Goal: Transaction & Acquisition: Purchase product/service

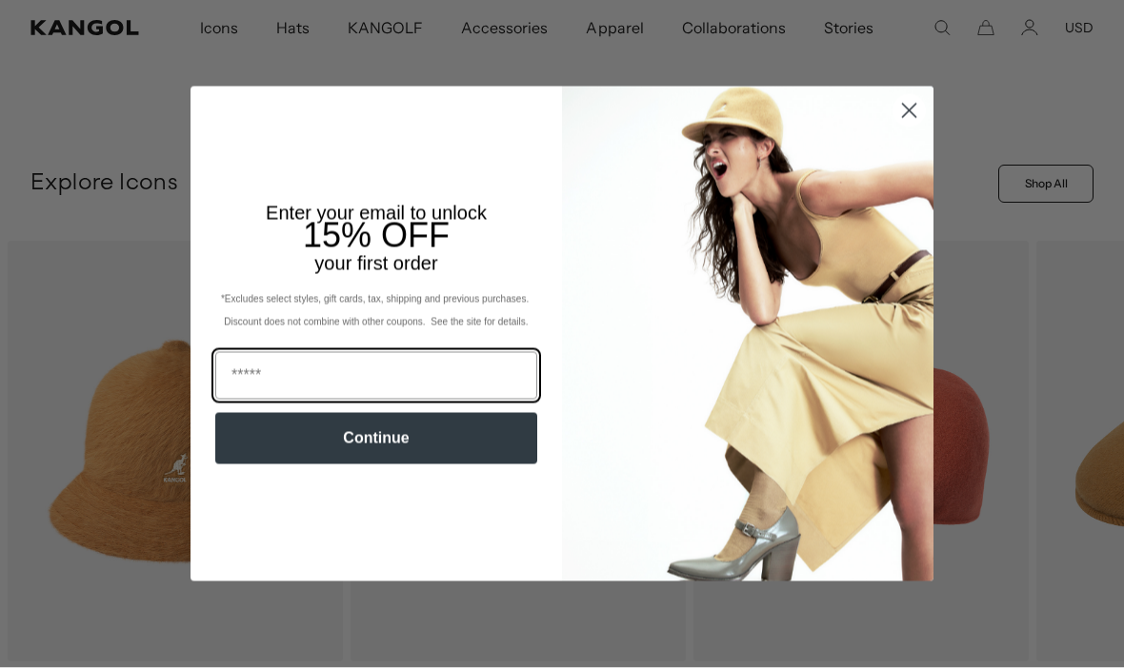
scroll to position [490, 0]
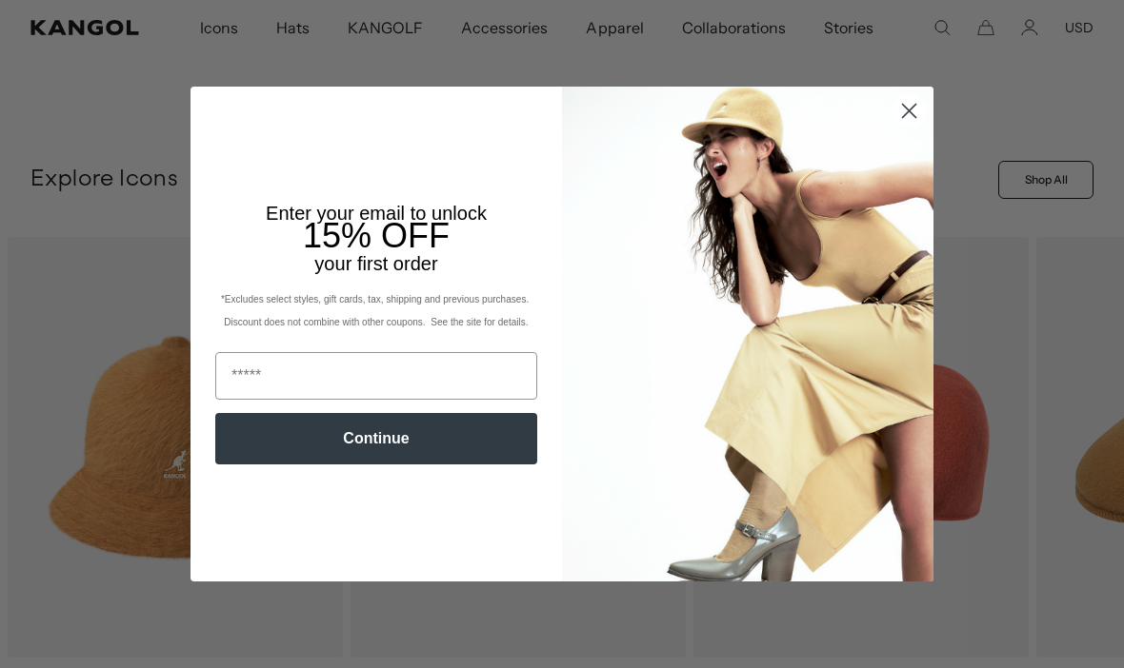
click at [914, 117] on icon "Close dialog" at bounding box center [909, 110] width 13 height 13
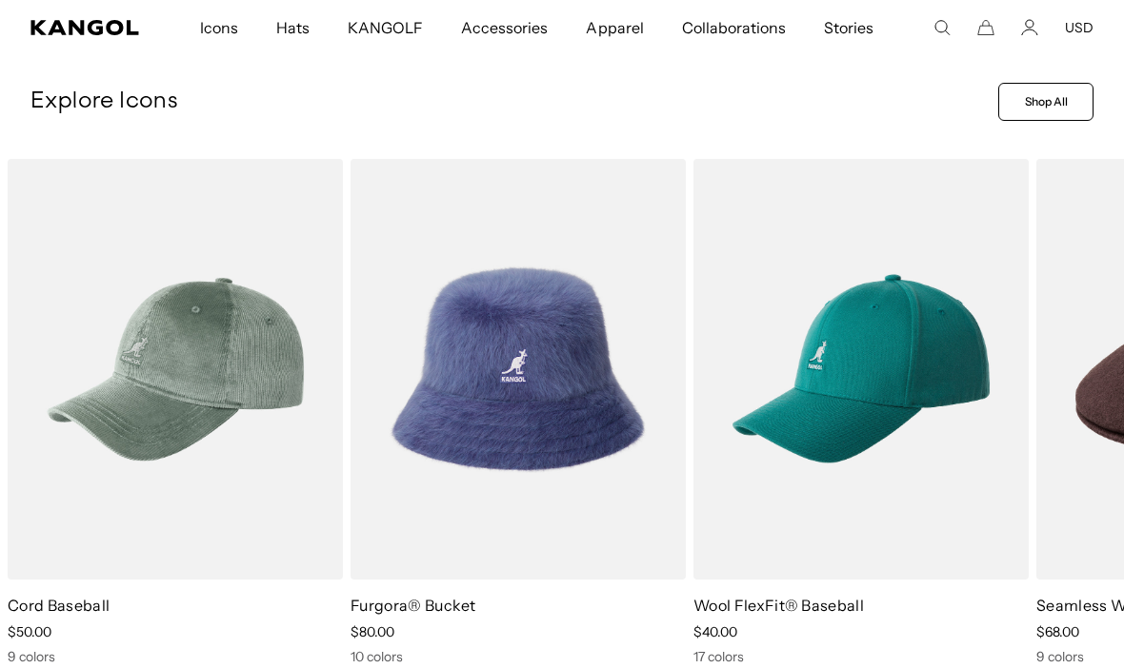
scroll to position [0, 392]
click at [0, 0] on video "Seamless Wool 507" at bounding box center [0, 0] width 0 height 0
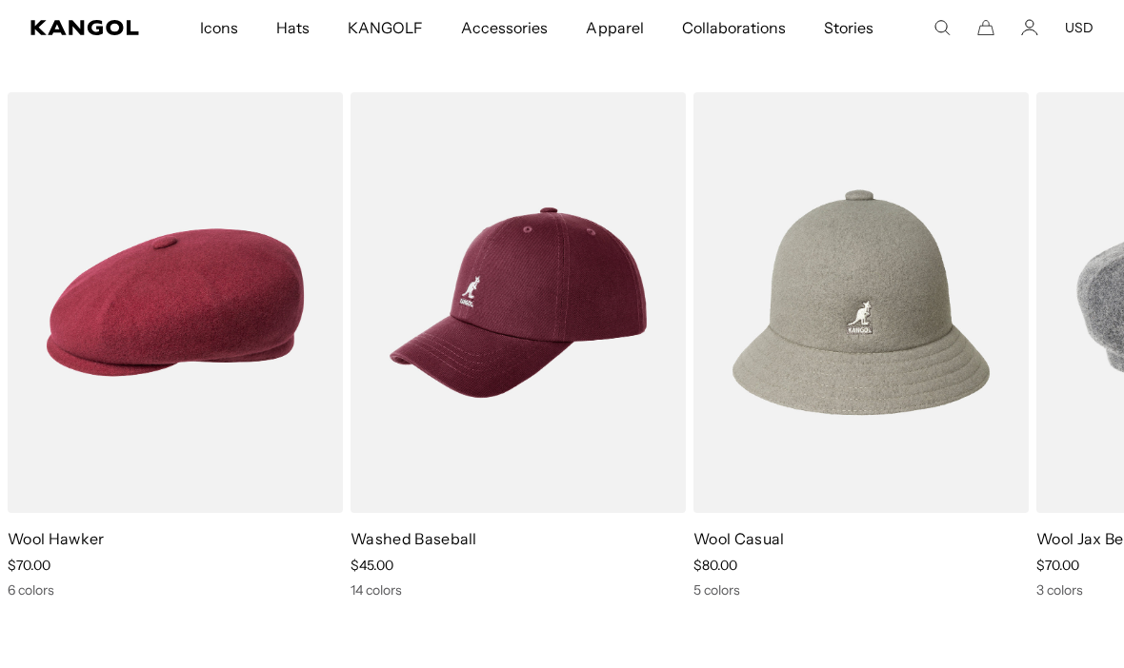
click at [0, 0] on video "Wool Casual" at bounding box center [0, 0] width 0 height 0
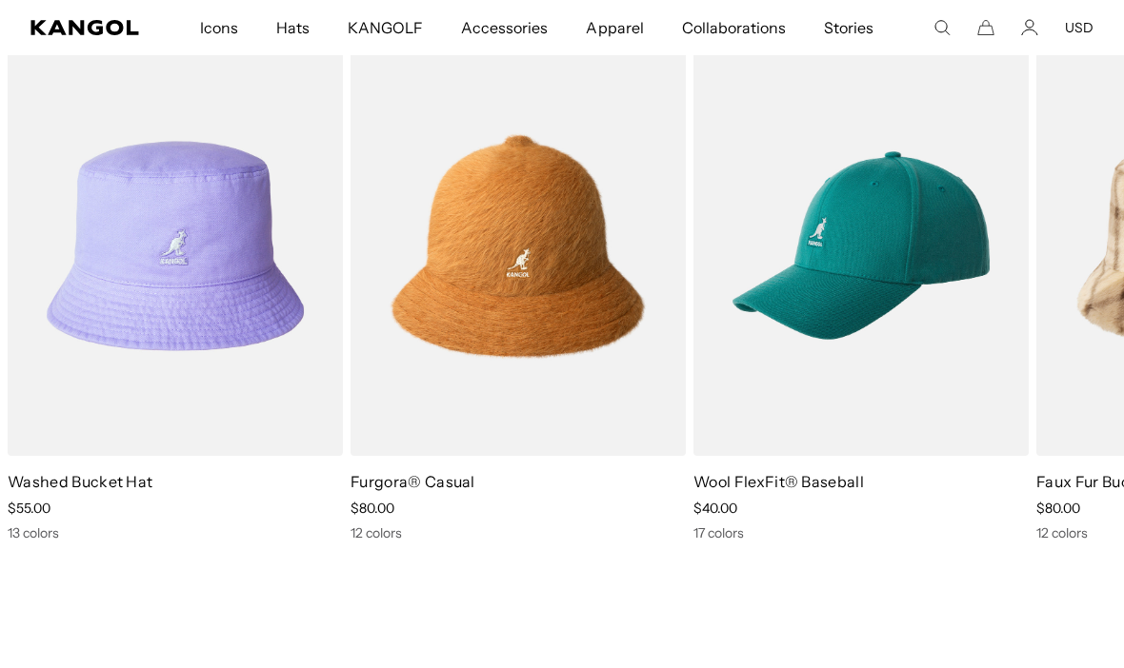
scroll to position [0, 392]
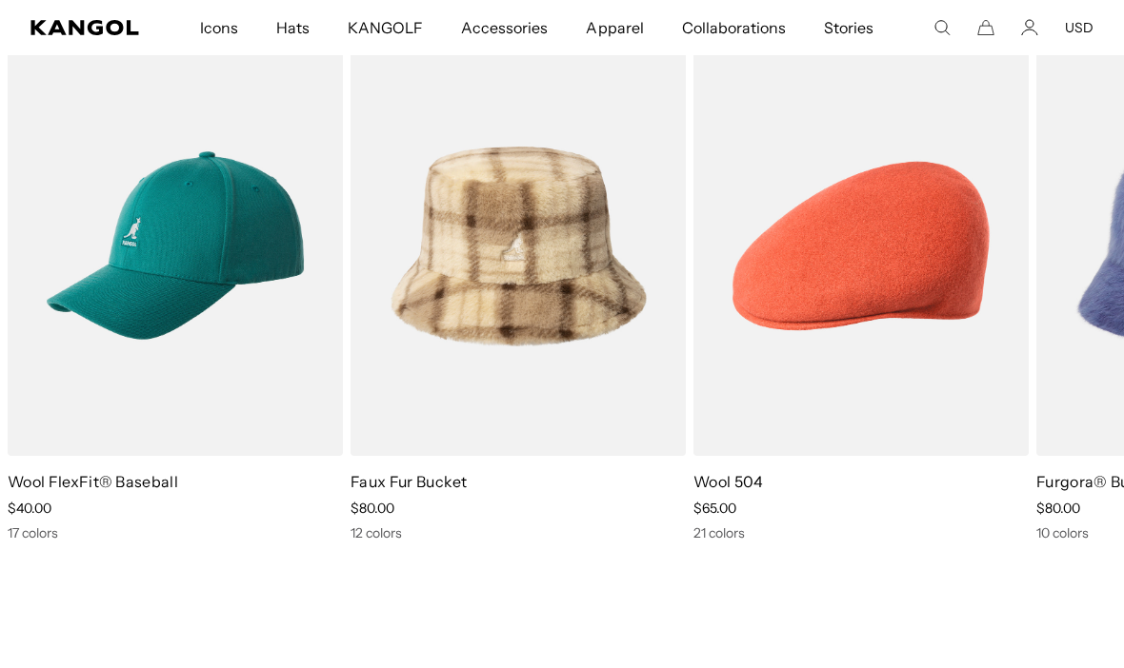
scroll to position [0, 0]
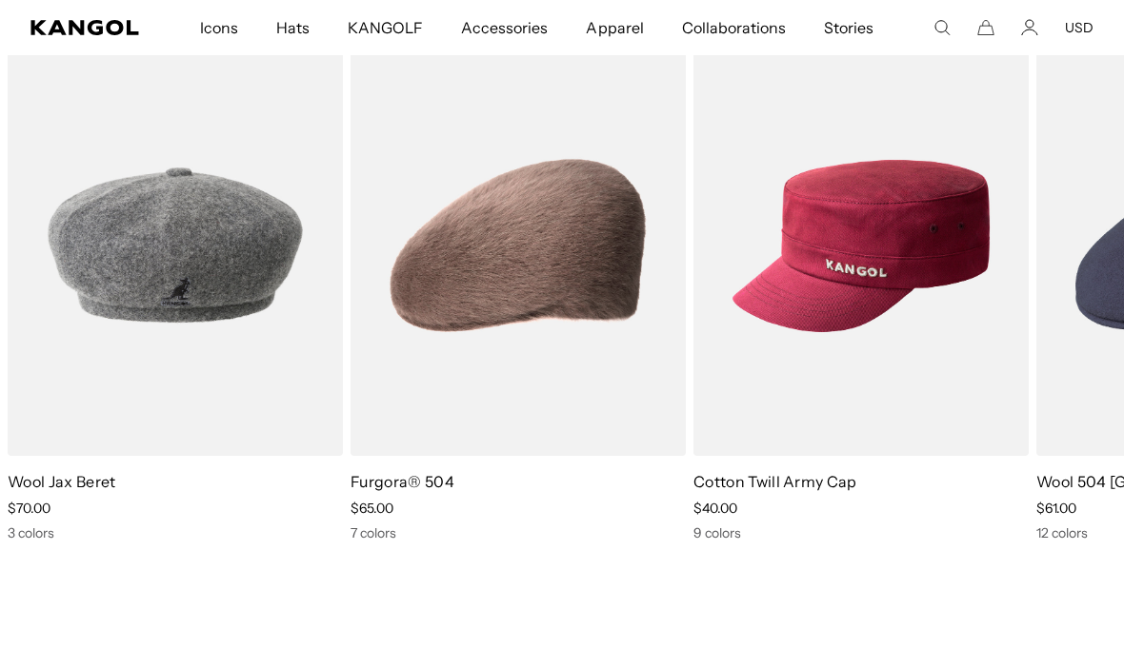
click at [0, 0] on img "6 of 10" at bounding box center [0, 0] width 0 height 0
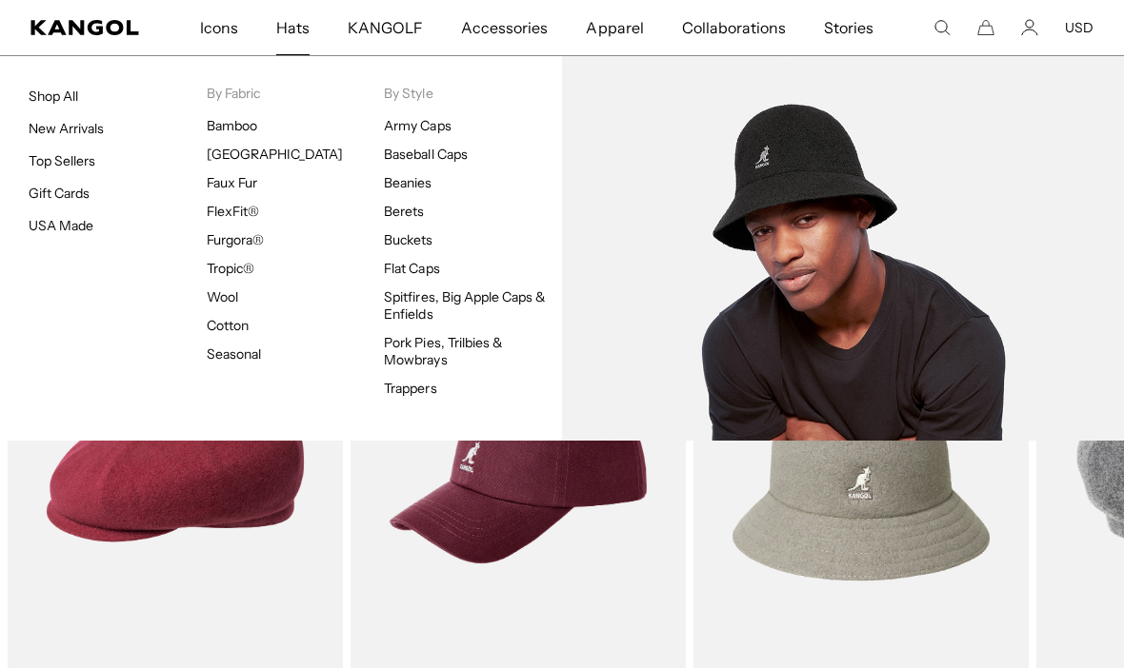
scroll to position [0, 0]
click at [238, 157] on link "[GEOGRAPHIC_DATA]" at bounding box center [275, 154] width 136 height 17
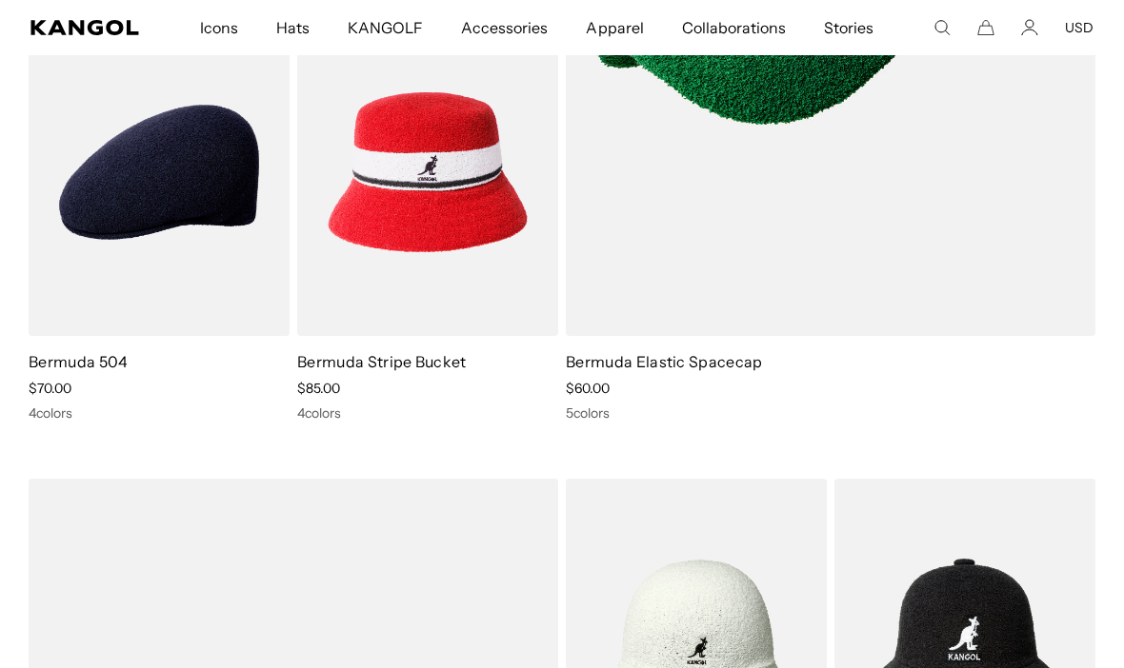
scroll to position [0, 392]
click at [0, 0] on img at bounding box center [0, 0] width 0 height 0
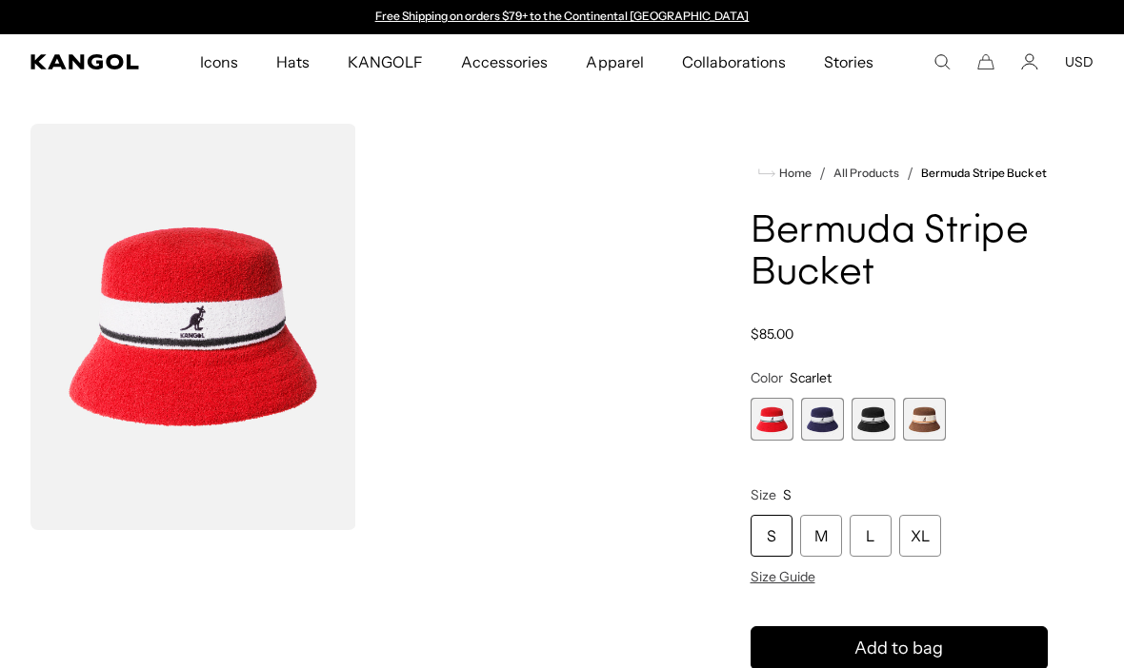
click at [934, 427] on span "4 of 4" at bounding box center [924, 419] width 43 height 43
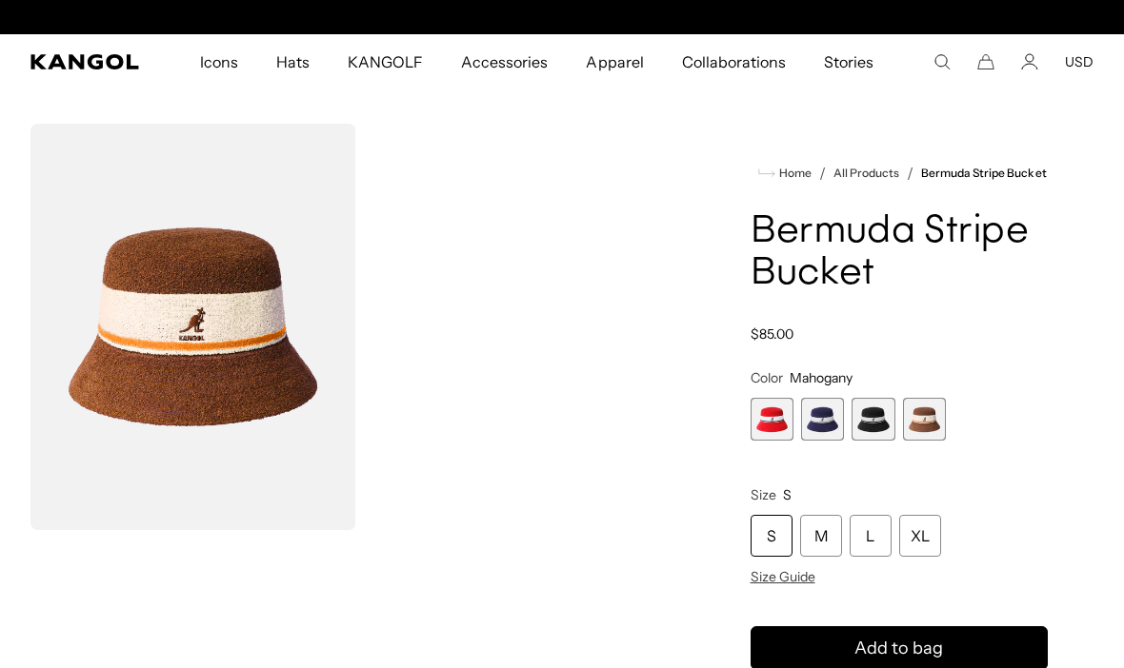
scroll to position [0, 392]
click at [826, 426] on span "2 of 4" at bounding box center [822, 419] width 43 height 43
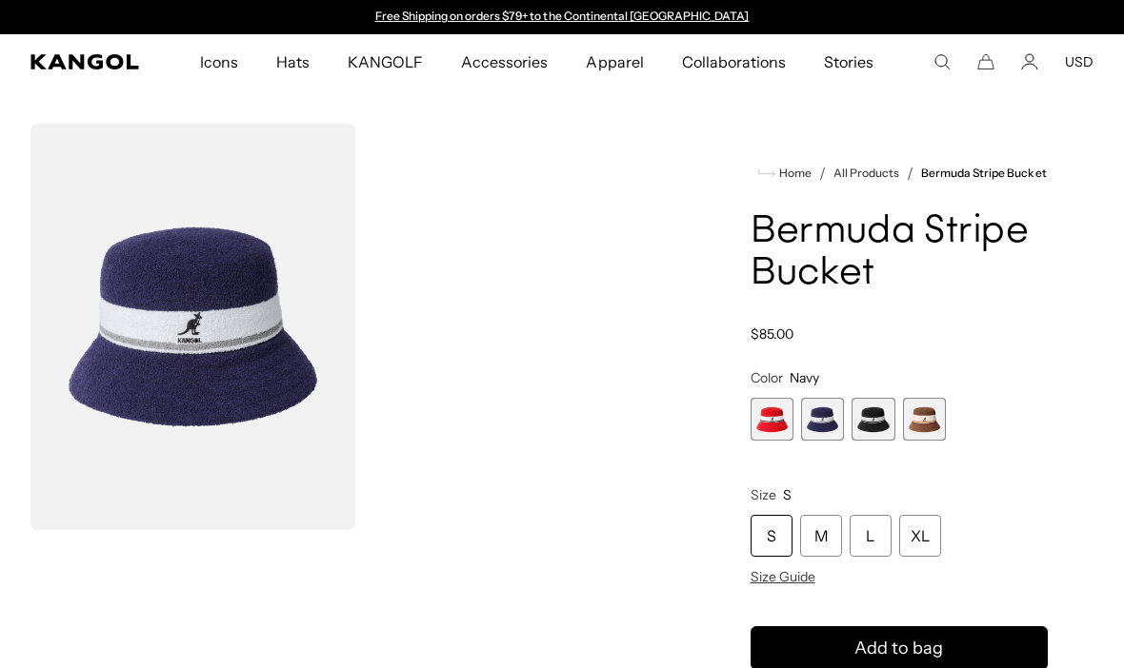
click at [774, 410] on span "1 of 4" at bounding box center [771, 419] width 43 height 43
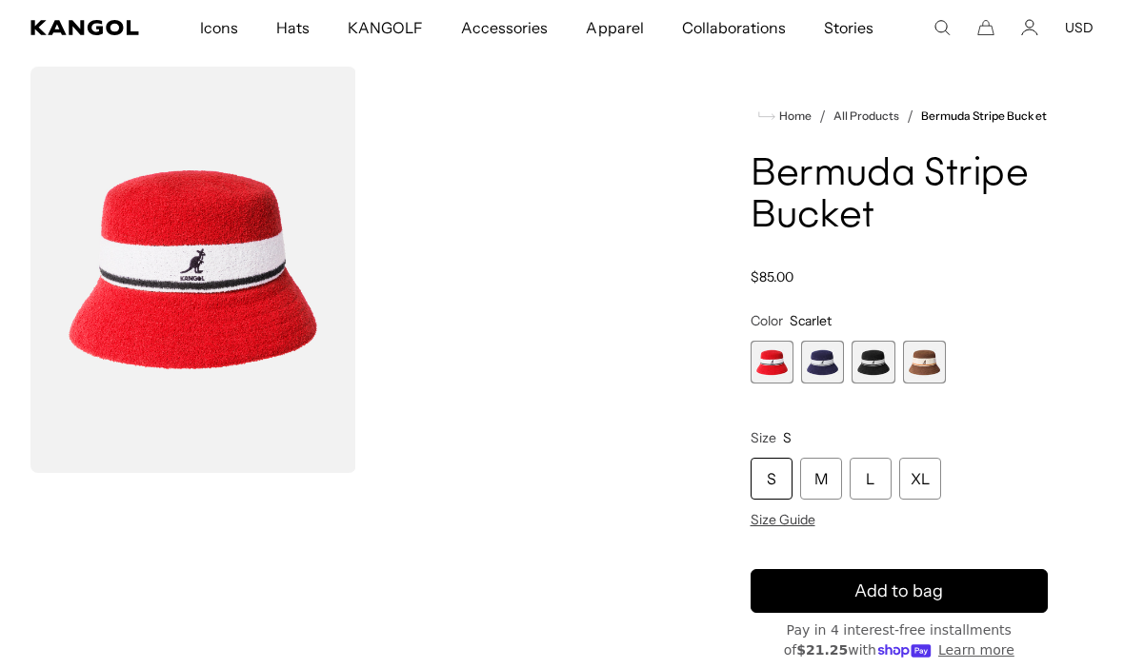
scroll to position [56, 0]
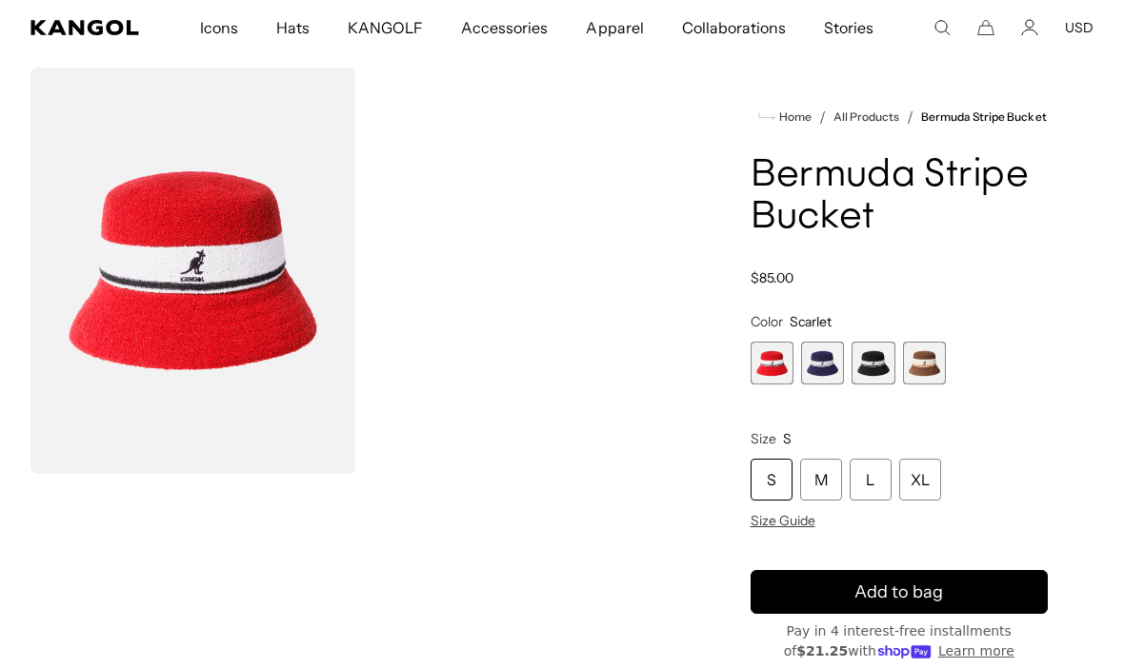
click at [930, 489] on div "XL" at bounding box center [920, 480] width 42 height 42
click at [926, 480] on div "XL" at bounding box center [920, 480] width 42 height 42
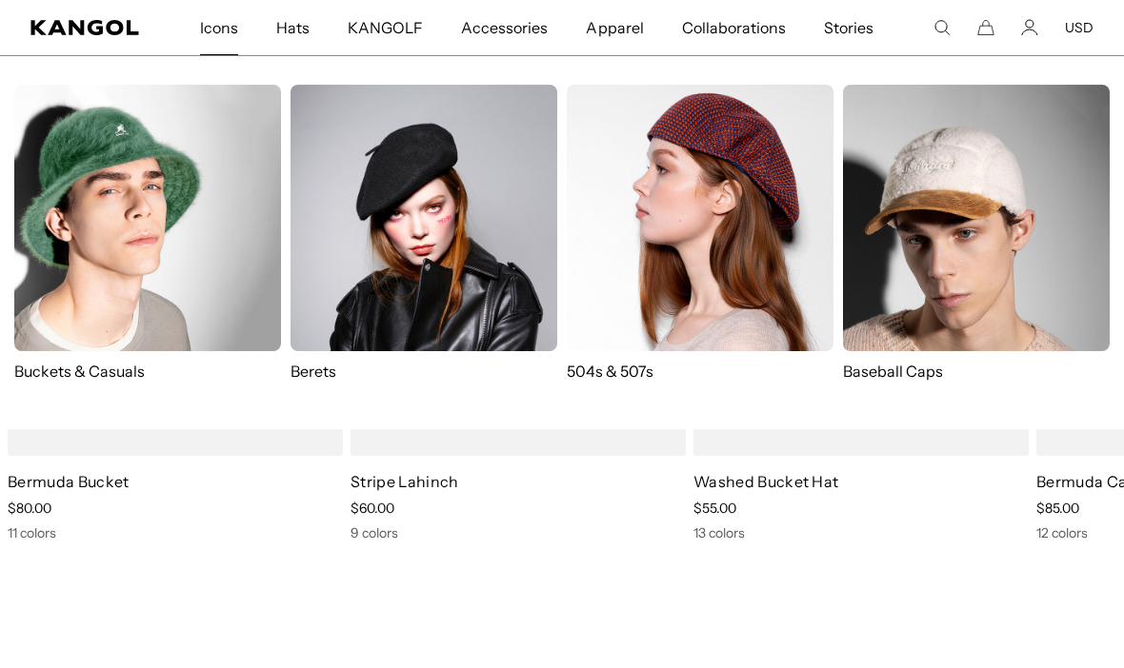
scroll to position [0, 392]
click at [134, 229] on img at bounding box center [147, 218] width 267 height 267
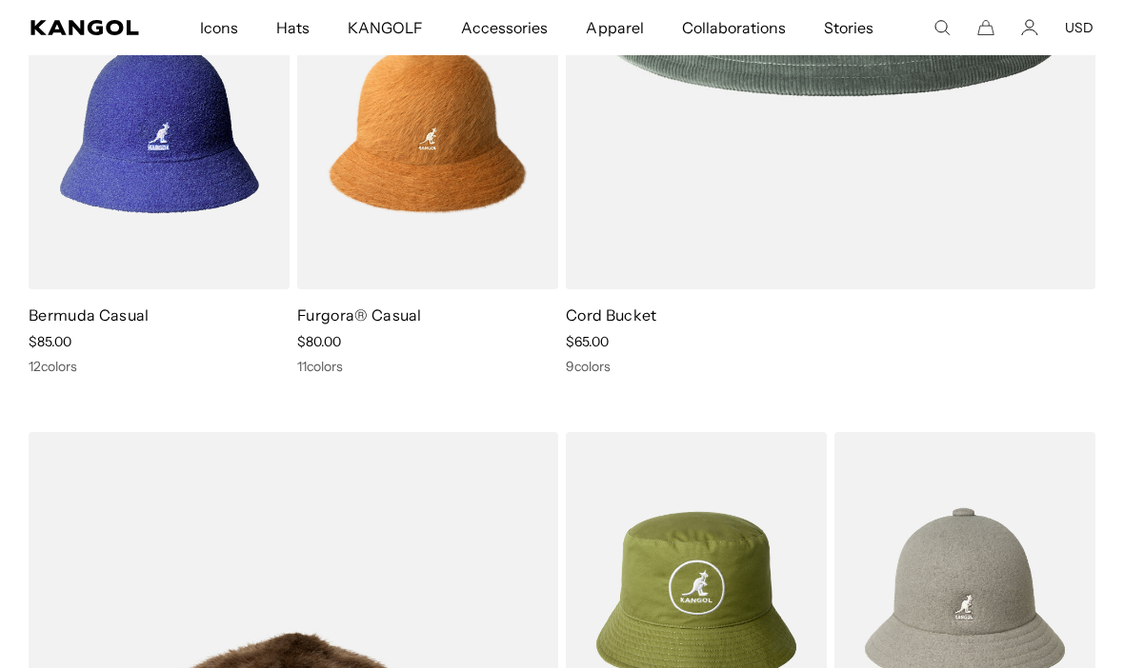
scroll to position [687, 0]
click at [0, 0] on img at bounding box center [0, 0] width 0 height 0
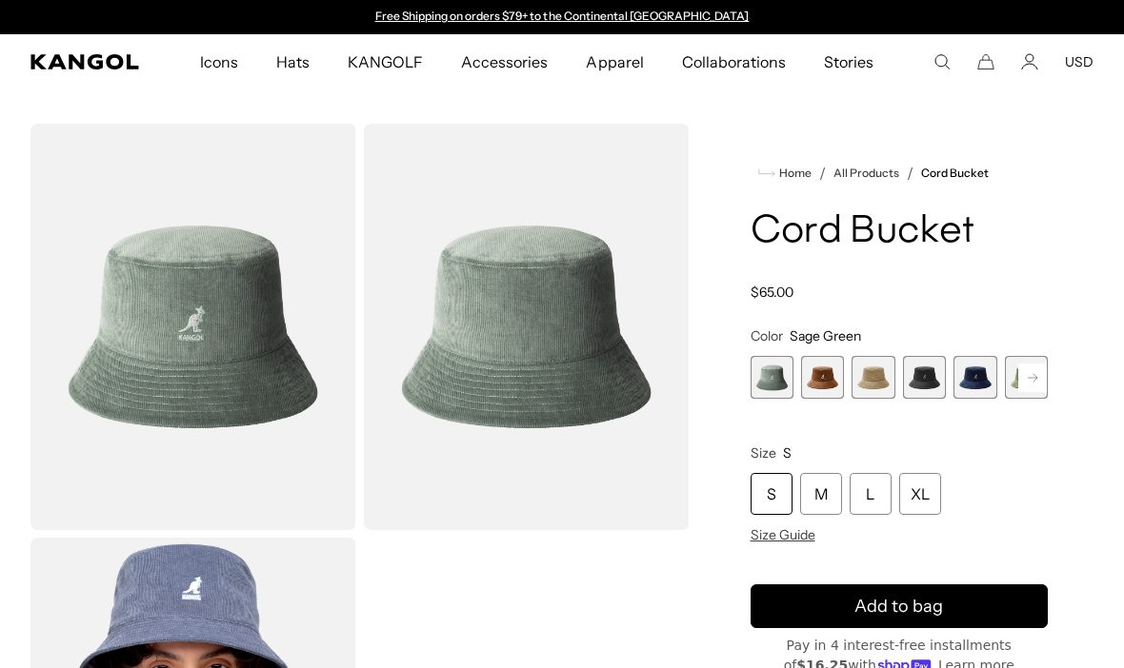
click at [1120, 415] on div "Loading... Home / All Products / Cord Bucket Cord Bucket Regular price $65.00 R…" at bounding box center [562, 534] width 1124 height 821
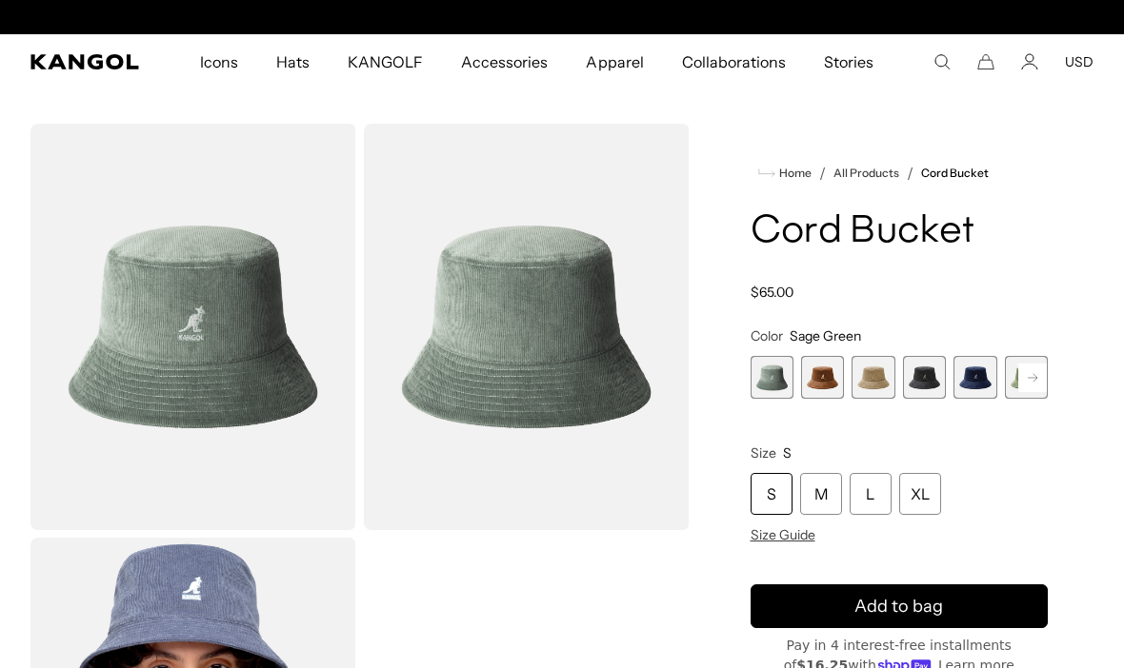
scroll to position [0, 392]
click at [1033, 387] on rect at bounding box center [1032, 378] width 29 height 29
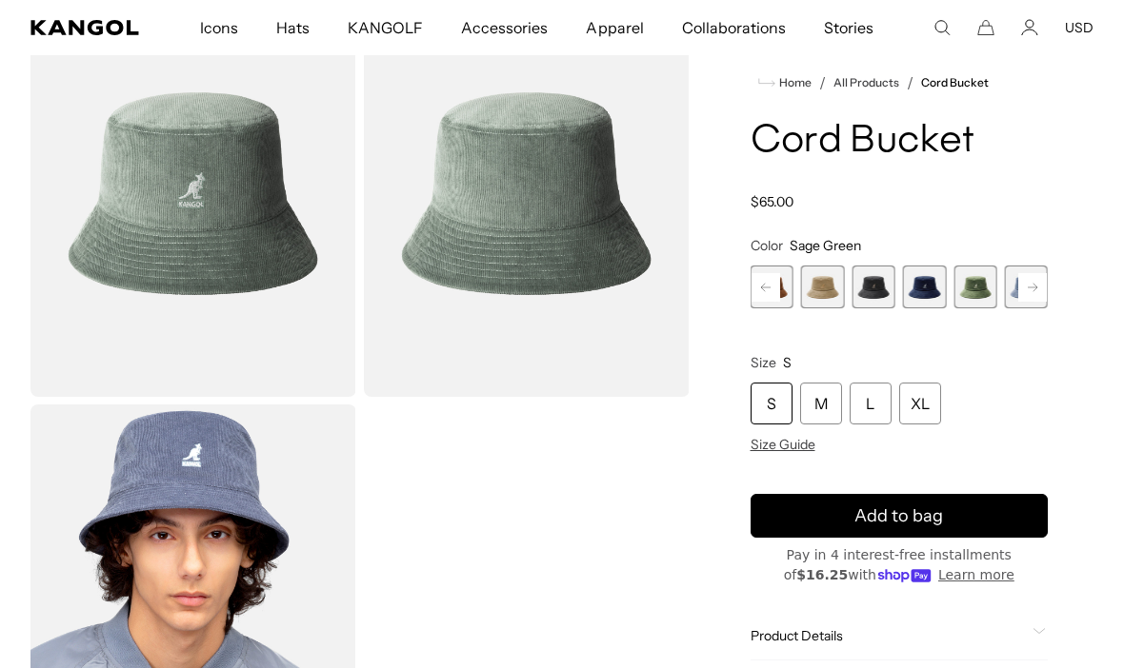
click at [819, 274] on span "3 of 9" at bounding box center [822, 287] width 43 height 43
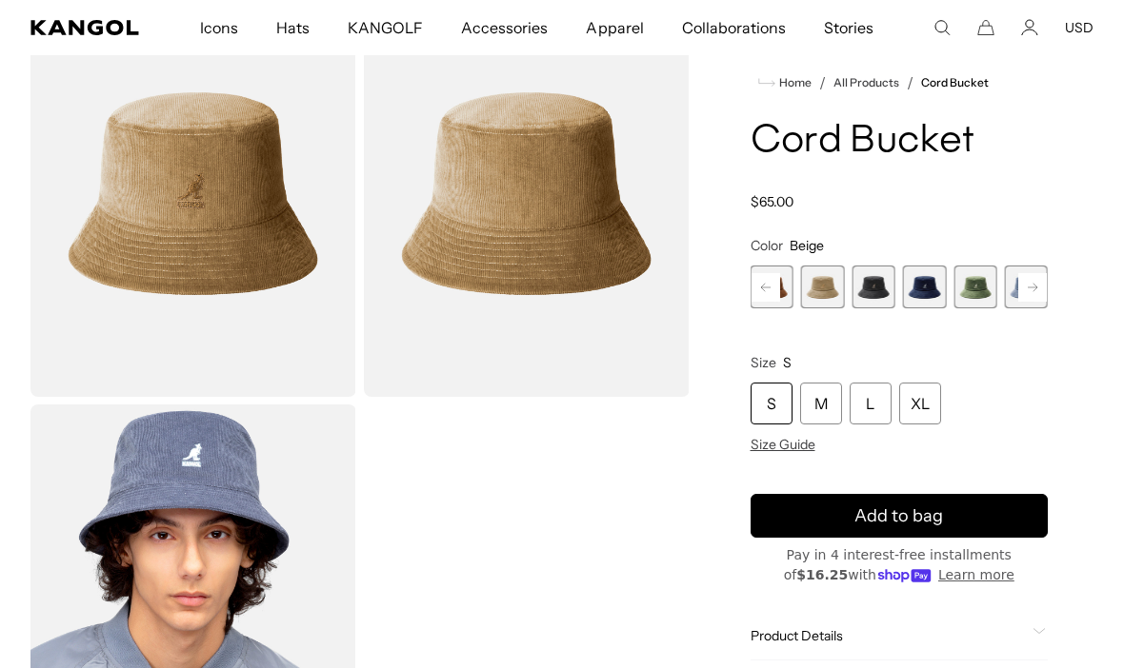
click at [886, 293] on span "4 of 9" at bounding box center [872, 287] width 43 height 43
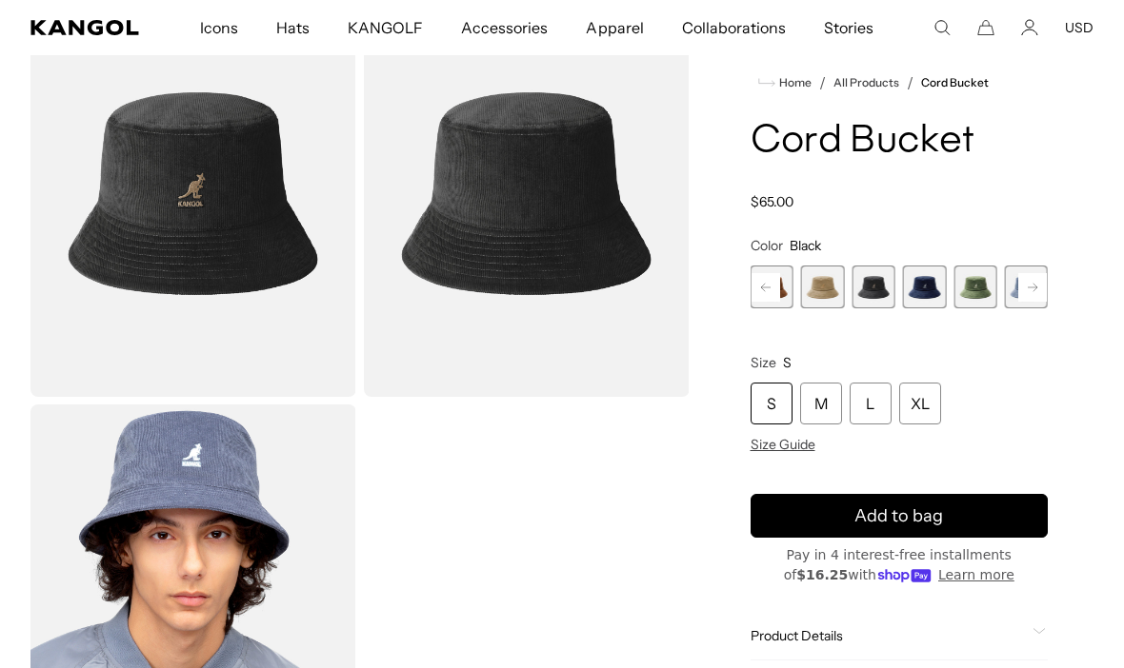
click at [927, 294] on span "5 of 9" at bounding box center [924, 287] width 43 height 43
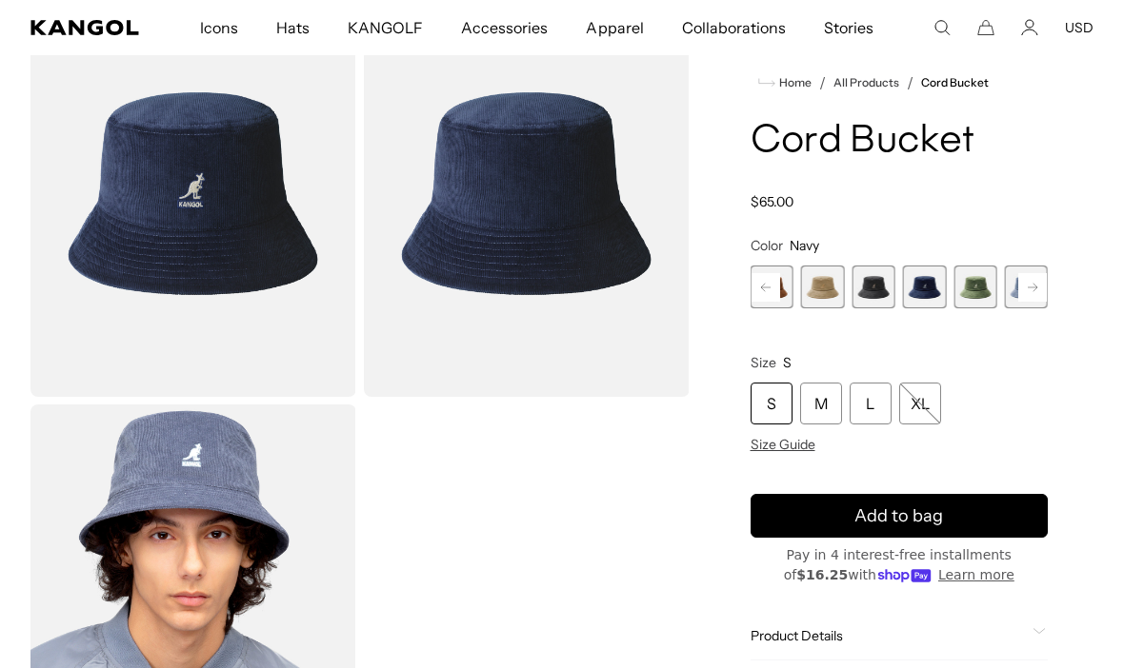
scroll to position [0, 392]
click at [978, 291] on span "6 of 9" at bounding box center [974, 287] width 43 height 43
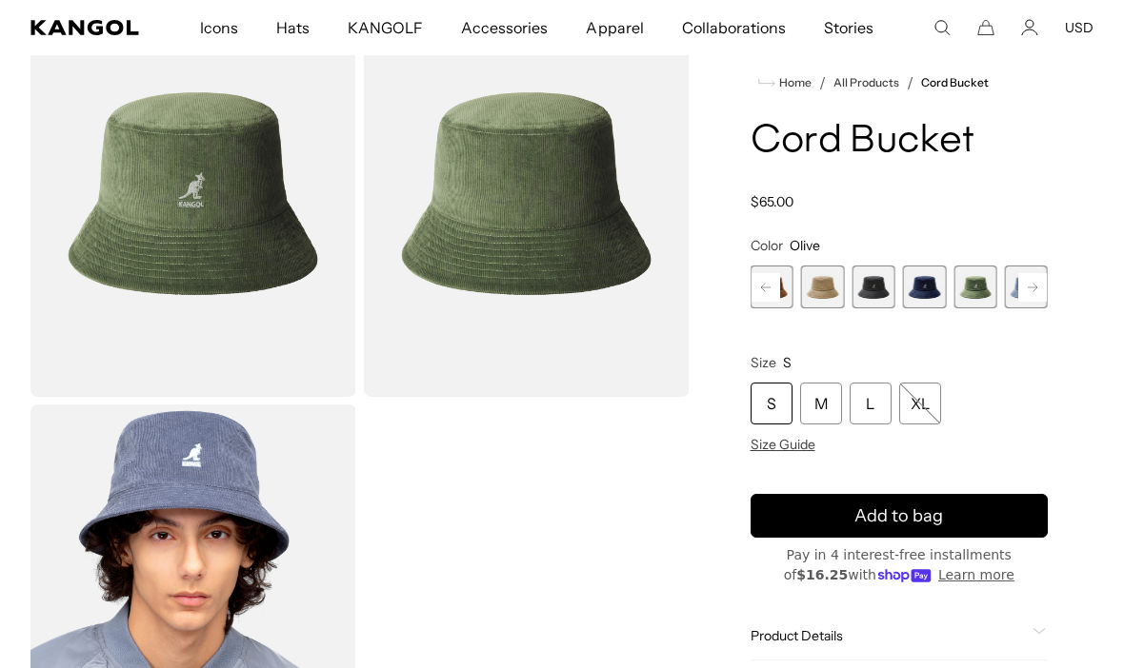
click at [1035, 298] on rect at bounding box center [1032, 287] width 29 height 29
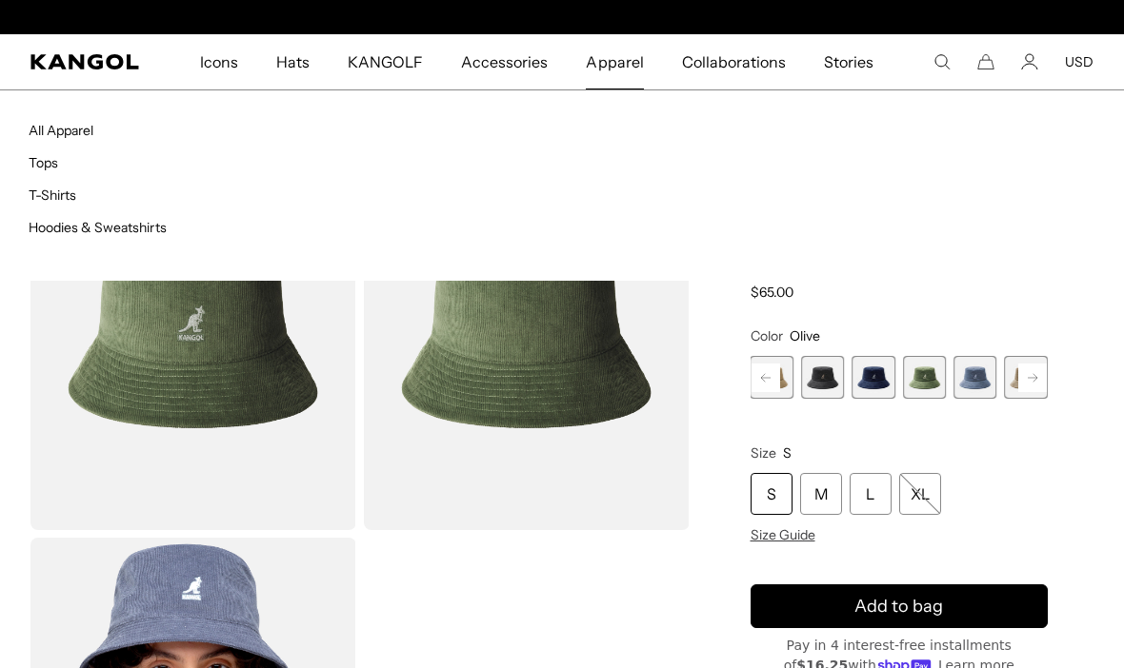
scroll to position [0, 392]
click at [610, 73] on span "Apparel" at bounding box center [614, 61] width 57 height 55
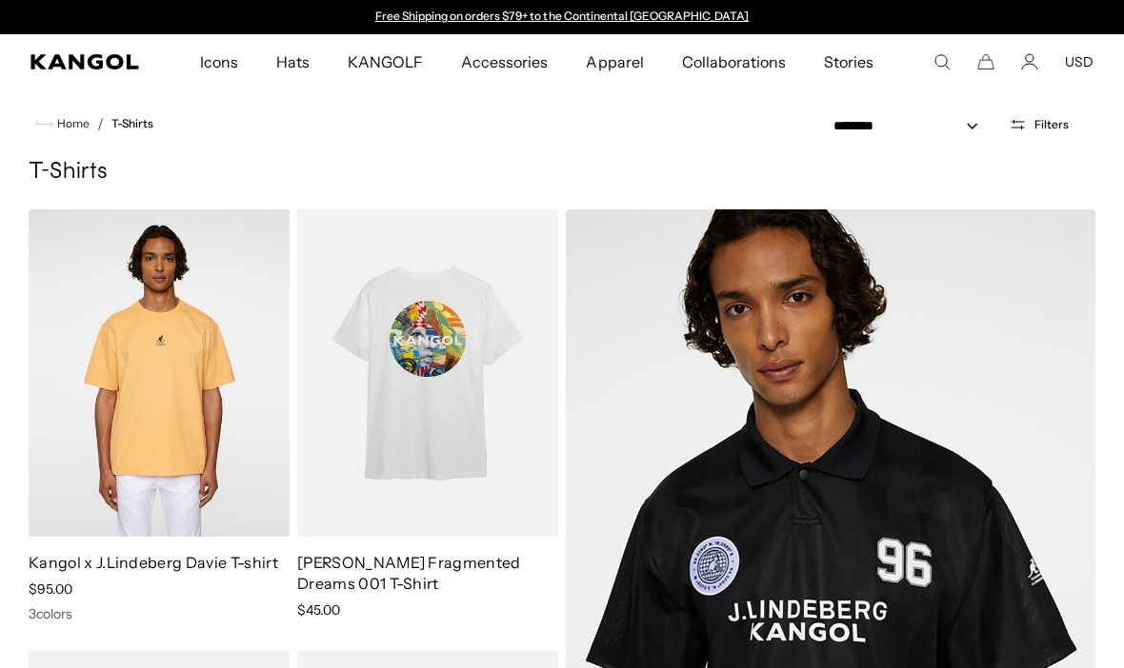
click at [1030, 123] on button "Filters" at bounding box center [1038, 124] width 83 height 17
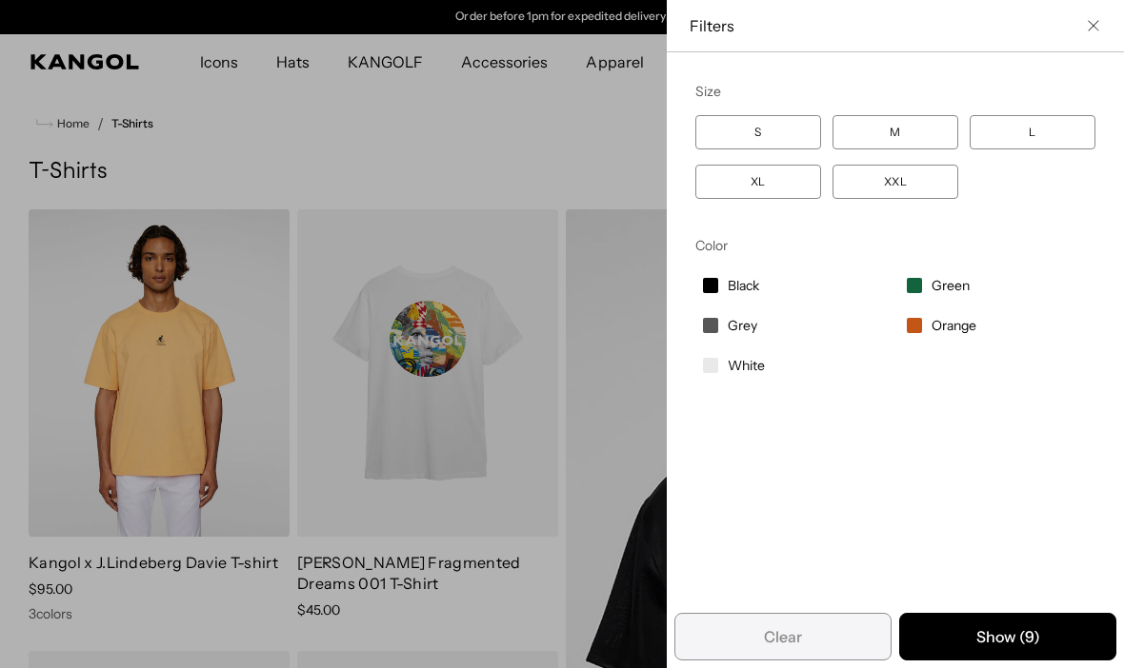
click at [539, 149] on div "Close filters list" at bounding box center [562, 334] width 1124 height 668
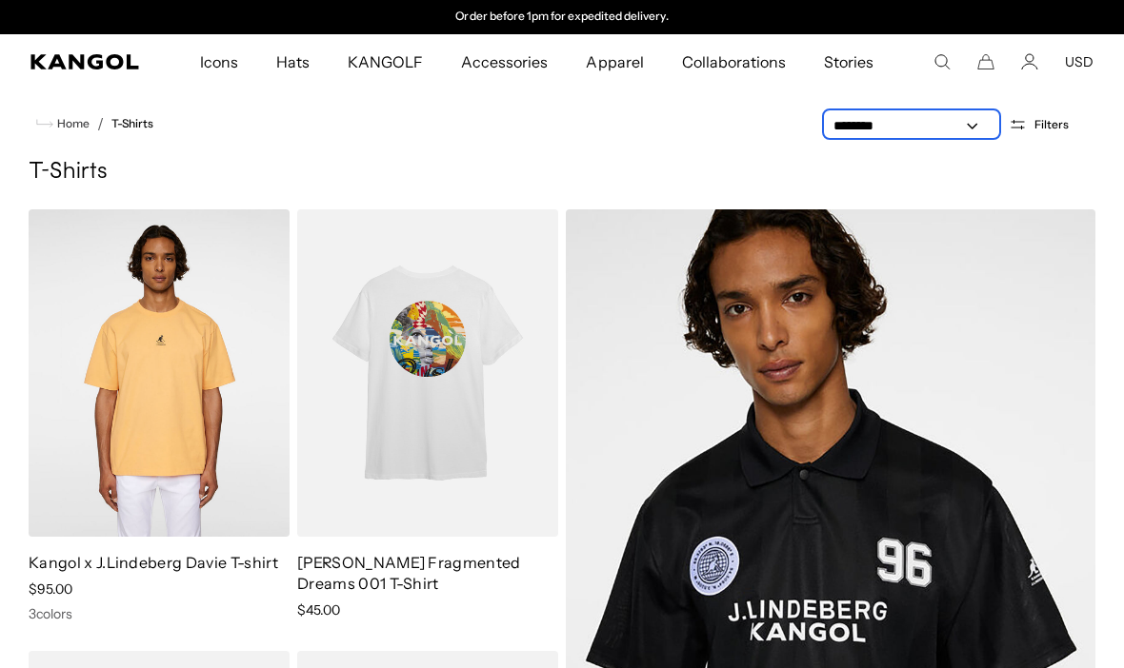
click at [963, 134] on select "**********" at bounding box center [911, 126] width 171 height 20
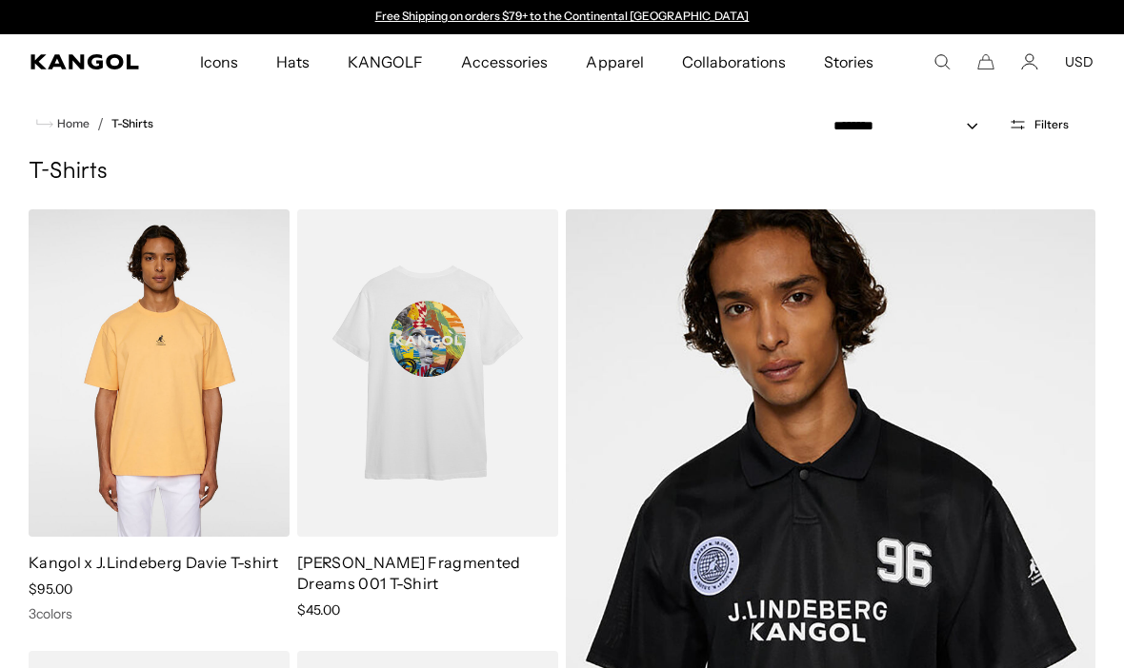
click at [656, 128] on ul "Home / T-Shirts" at bounding box center [562, 123] width 1066 height 23
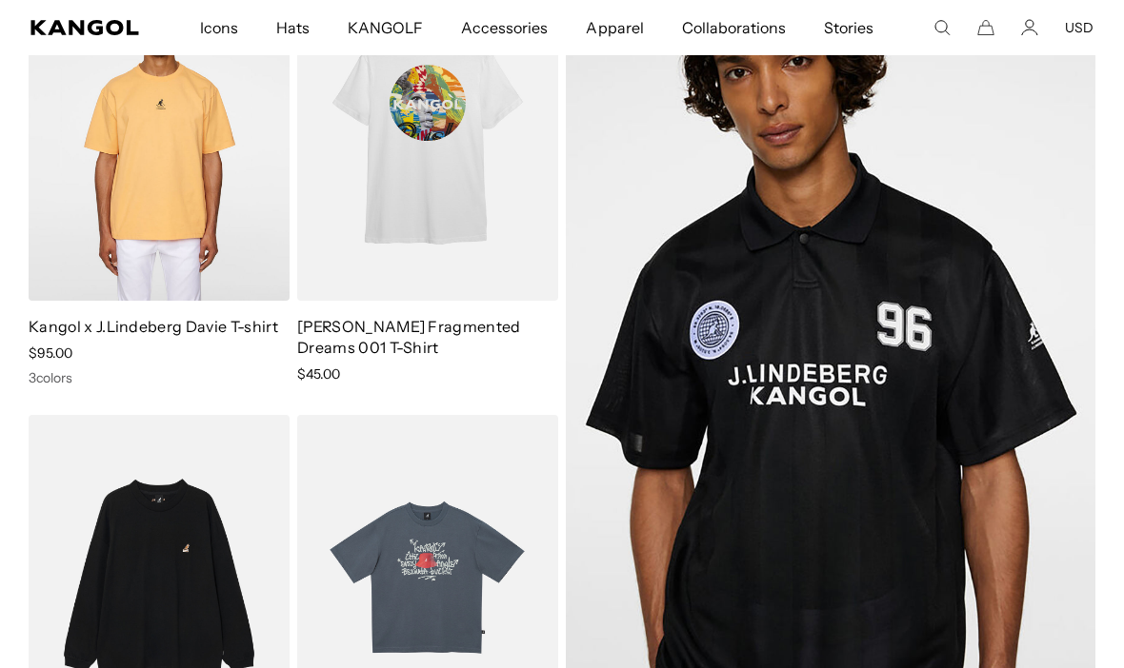
click at [0, 0] on img at bounding box center [0, 0] width 0 height 0
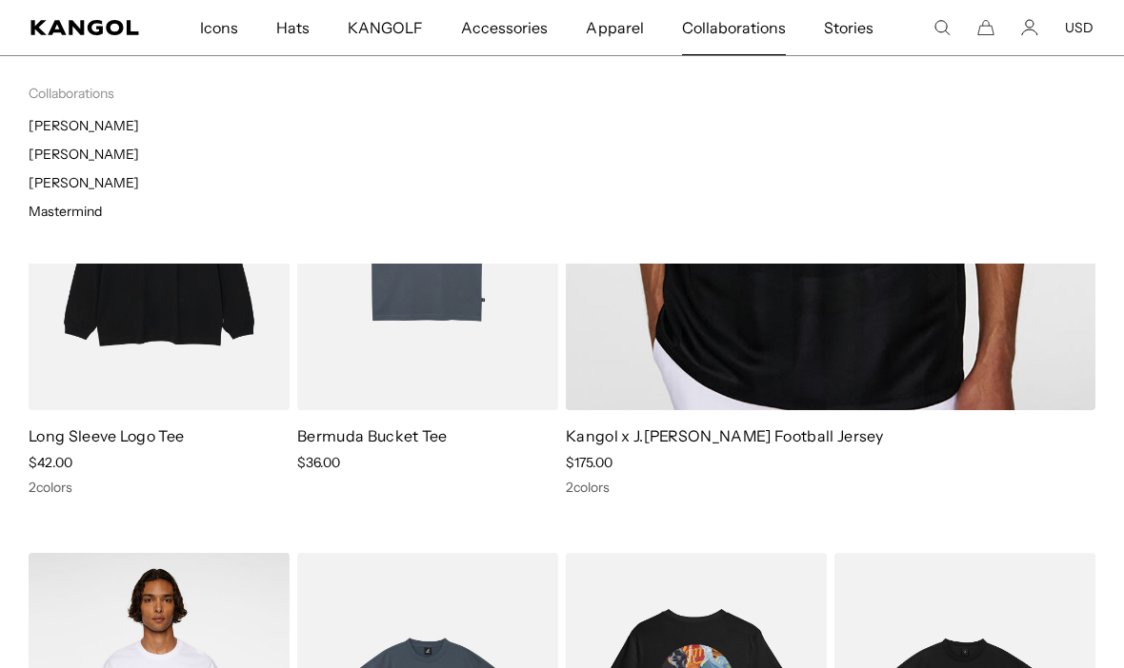
scroll to position [567, 0]
